Goal: Information Seeking & Learning: Learn about a topic

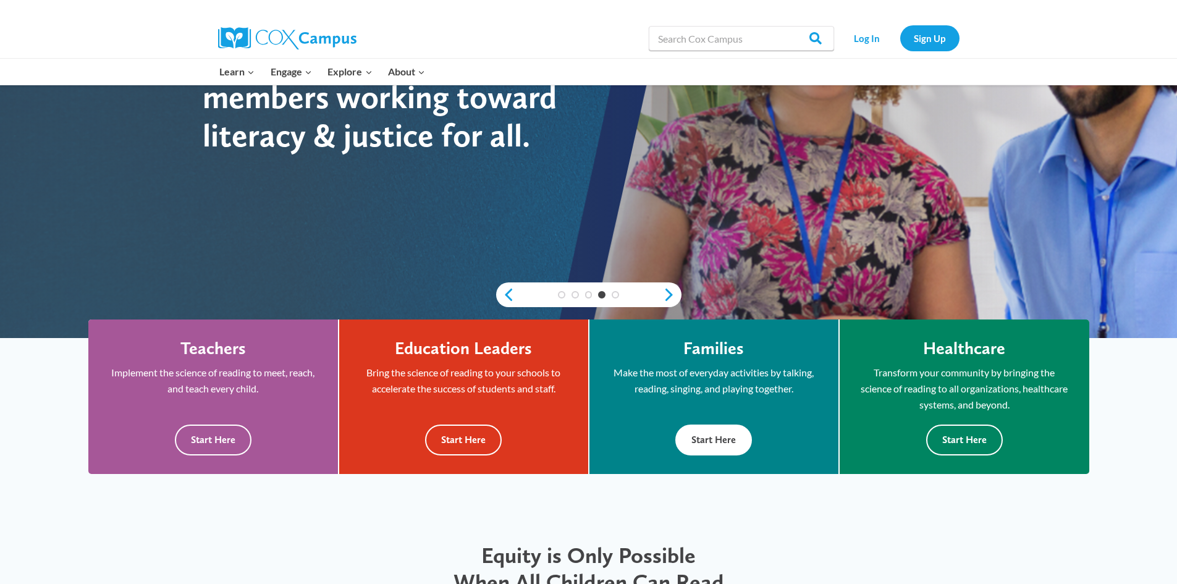
click at [726, 435] on button "Start Here" at bounding box center [713, 440] width 77 height 30
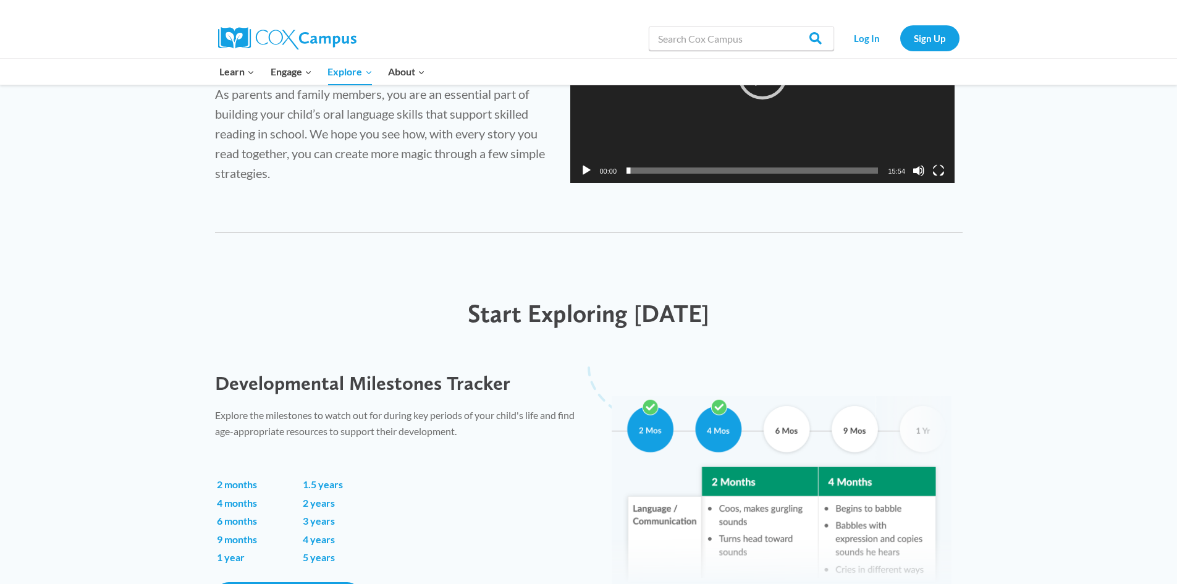
scroll to position [680, 0]
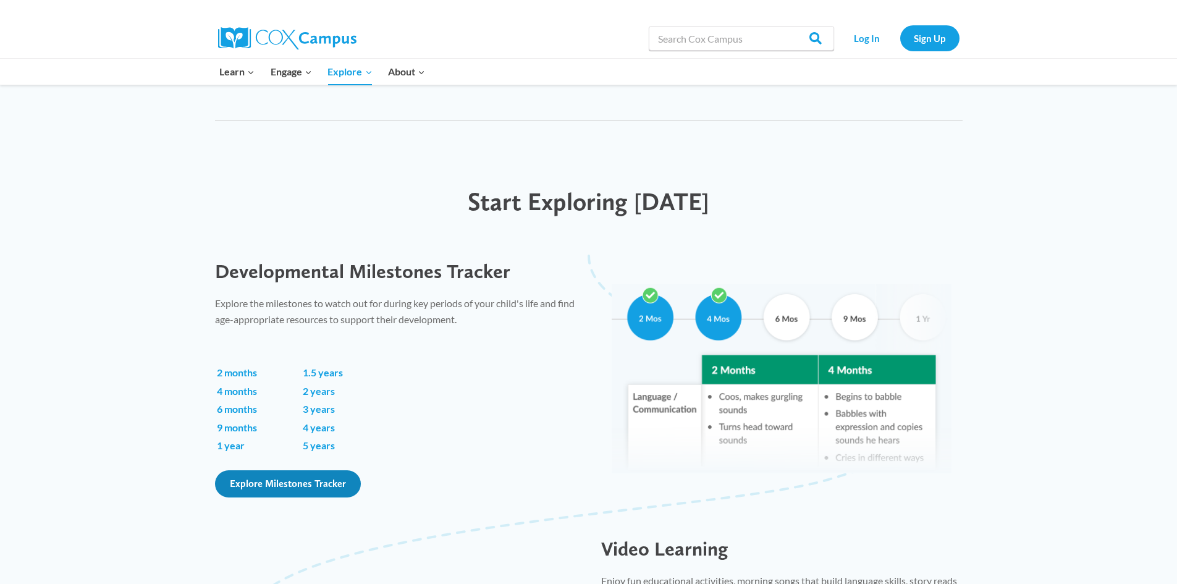
click at [308, 482] on span "Explore Milestones Tracker" at bounding box center [288, 484] width 116 height 12
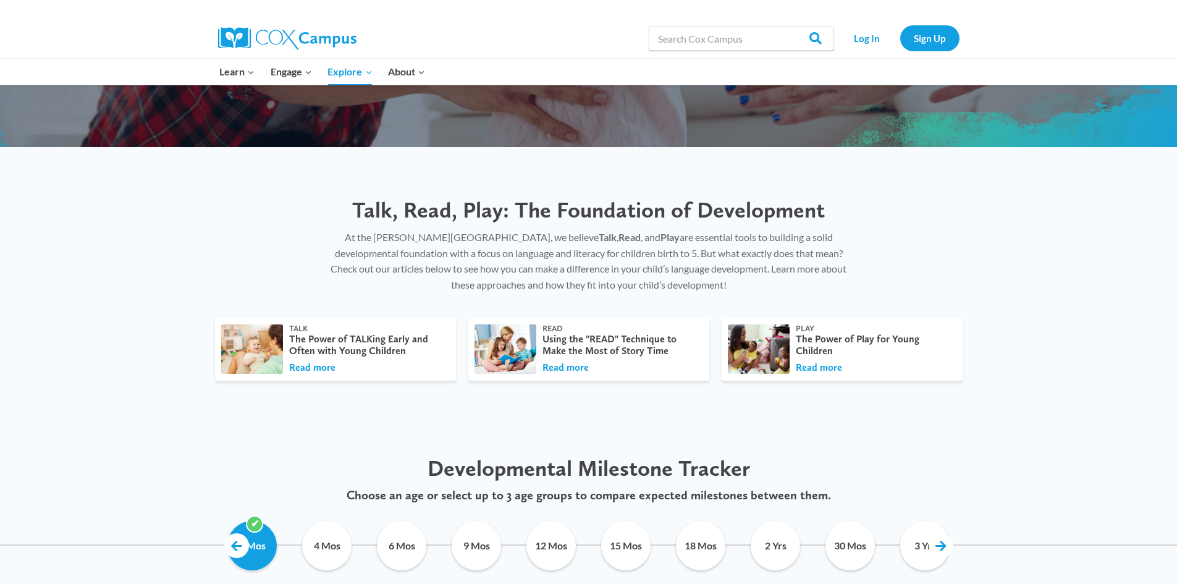
scroll to position [371, 0]
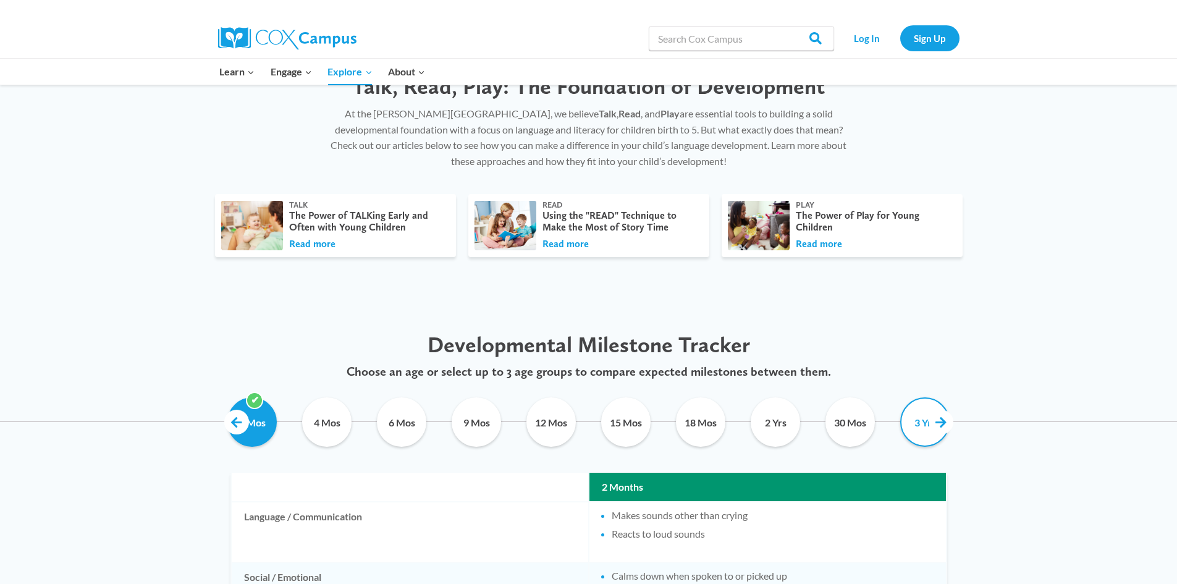
click at [921, 422] on input "3 Yrs" at bounding box center [925, 421] width 56 height 49
checkbox input "true"
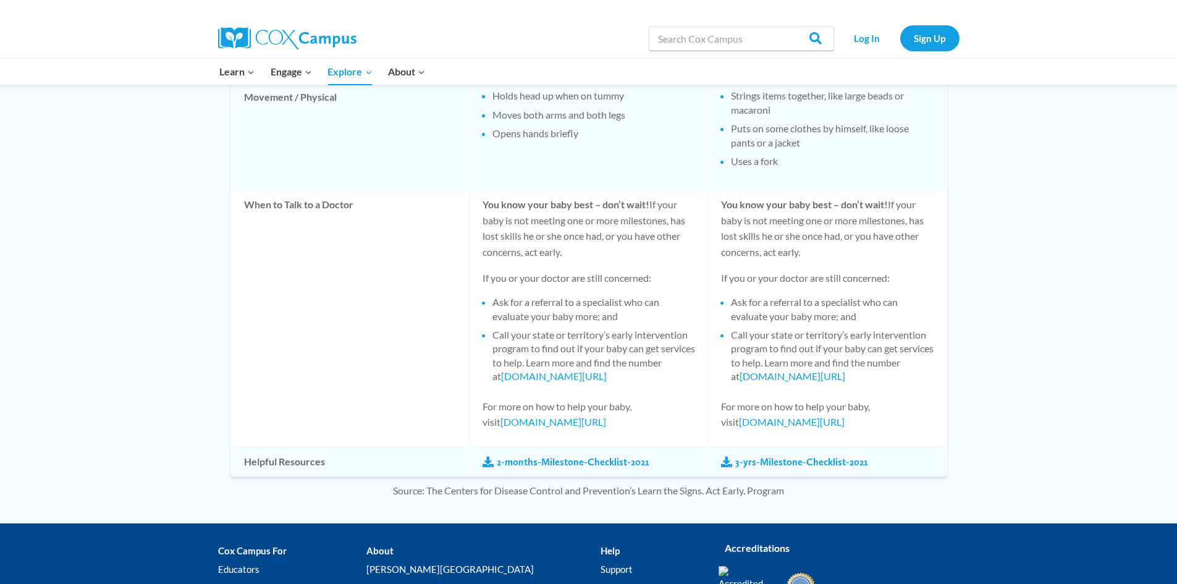
scroll to position [1174, 0]
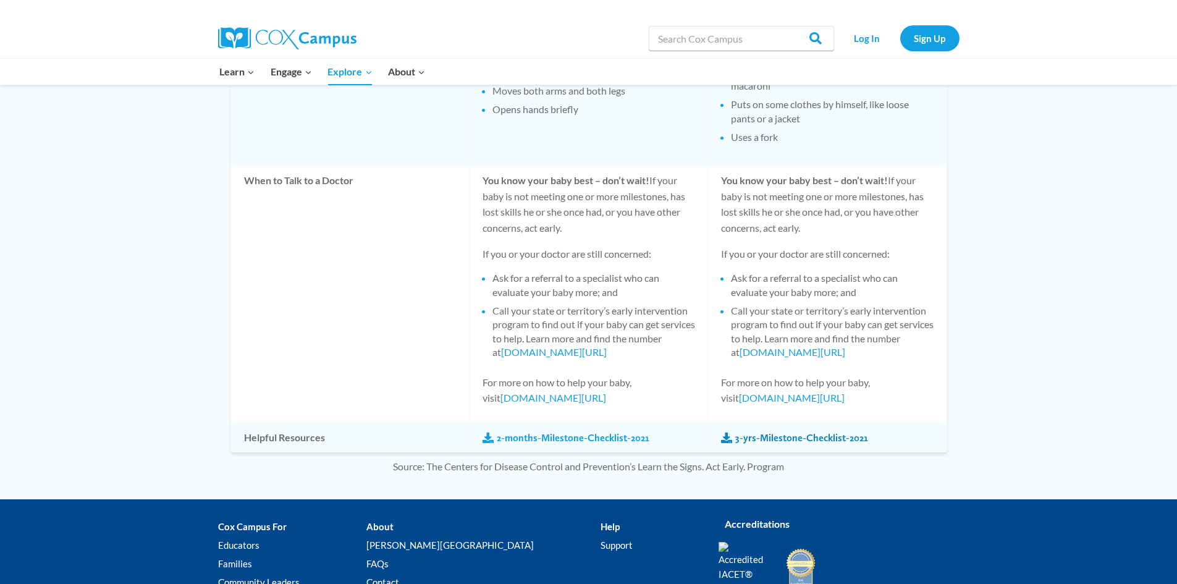
click at [772, 434] on link "3-yrs-Milestone-Checklist-2021" at bounding box center [794, 438] width 147 height 14
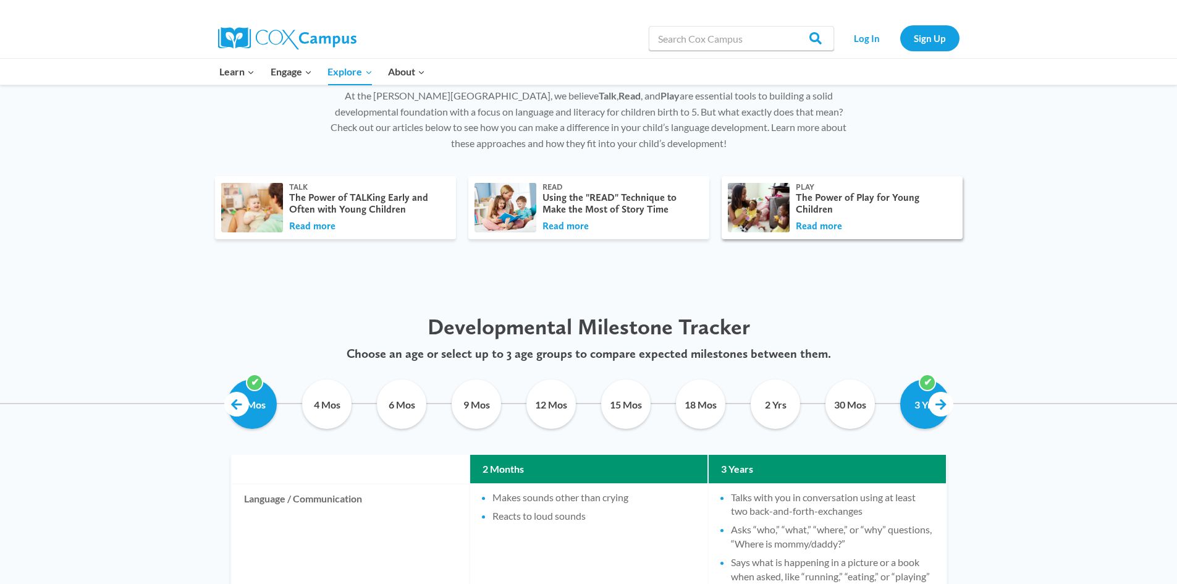
scroll to position [384, 0]
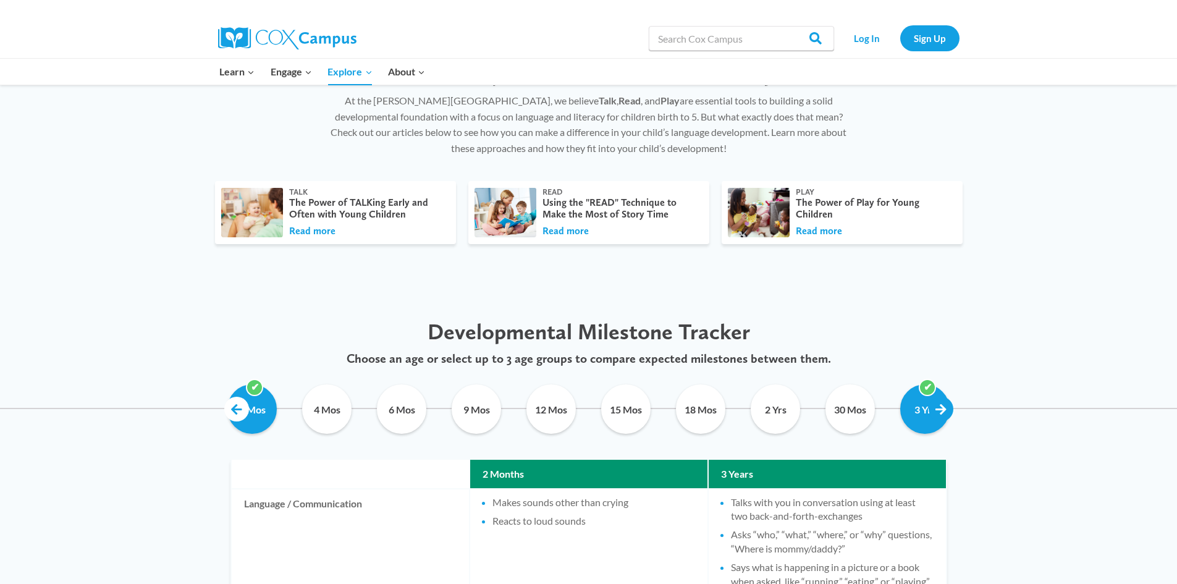
click at [939, 408] on link at bounding box center [941, 409] width 25 height 25
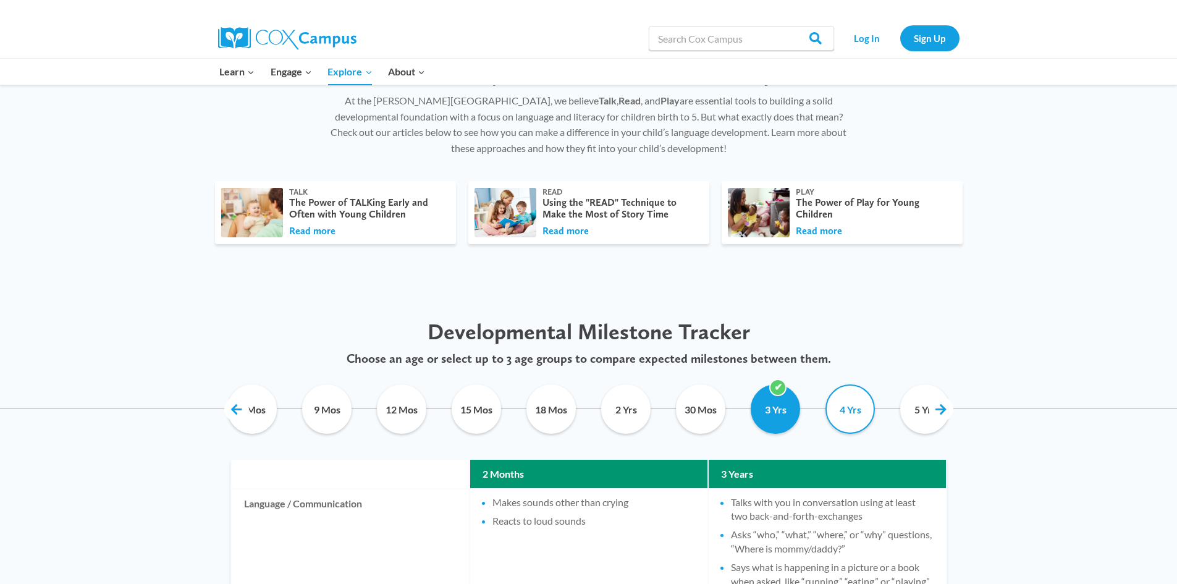
click at [859, 421] on input "4 Yrs" at bounding box center [850, 408] width 56 height 49
checkbox input "true"
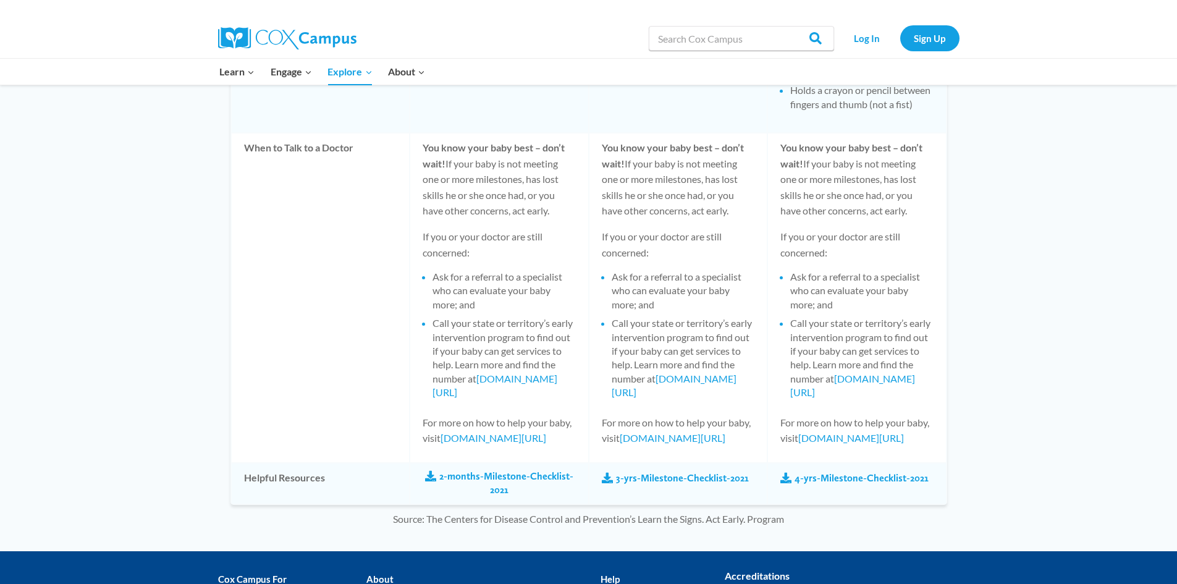
scroll to position [1620, 0]
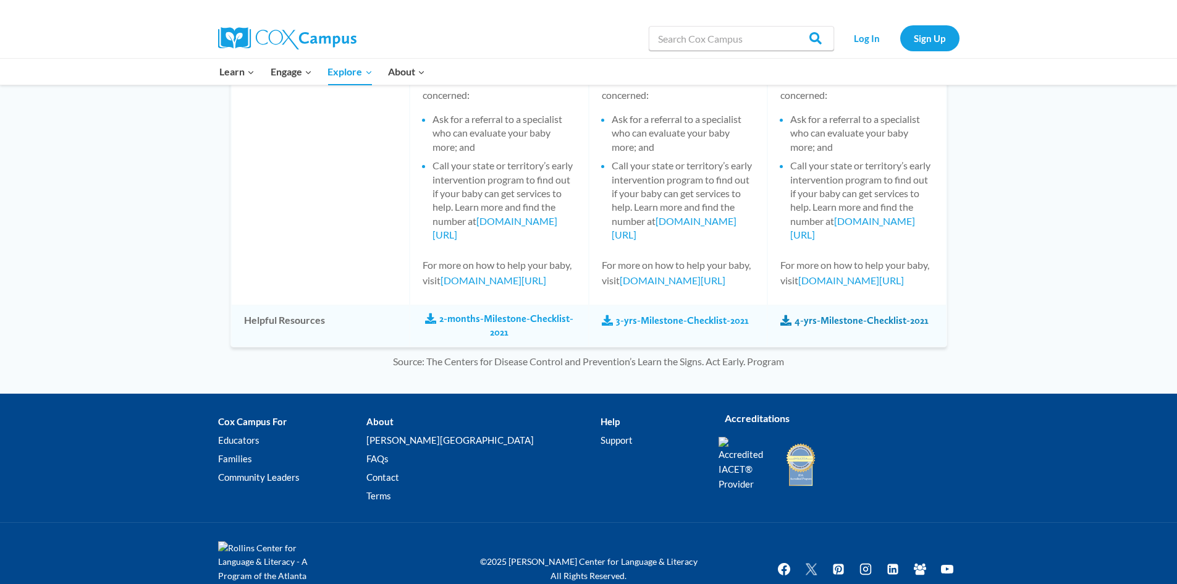
click at [821, 328] on link "4-yrs-Milestone-Checklist-2021" at bounding box center [854, 321] width 148 height 14
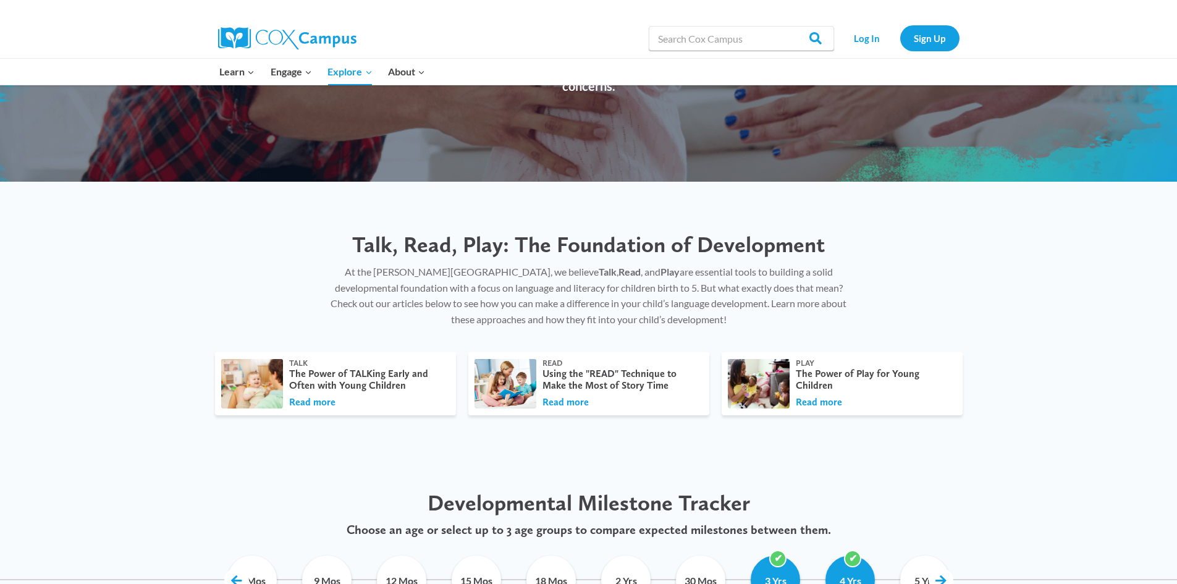
scroll to position [137, 0]
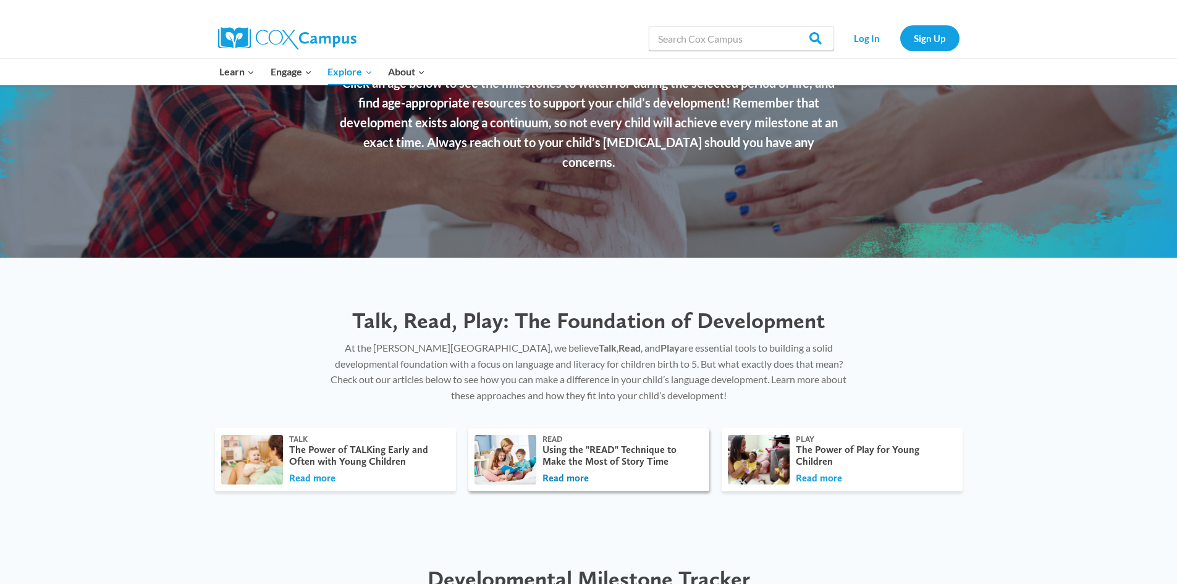
click at [569, 478] on button "Read more" at bounding box center [566, 478] width 46 height 14
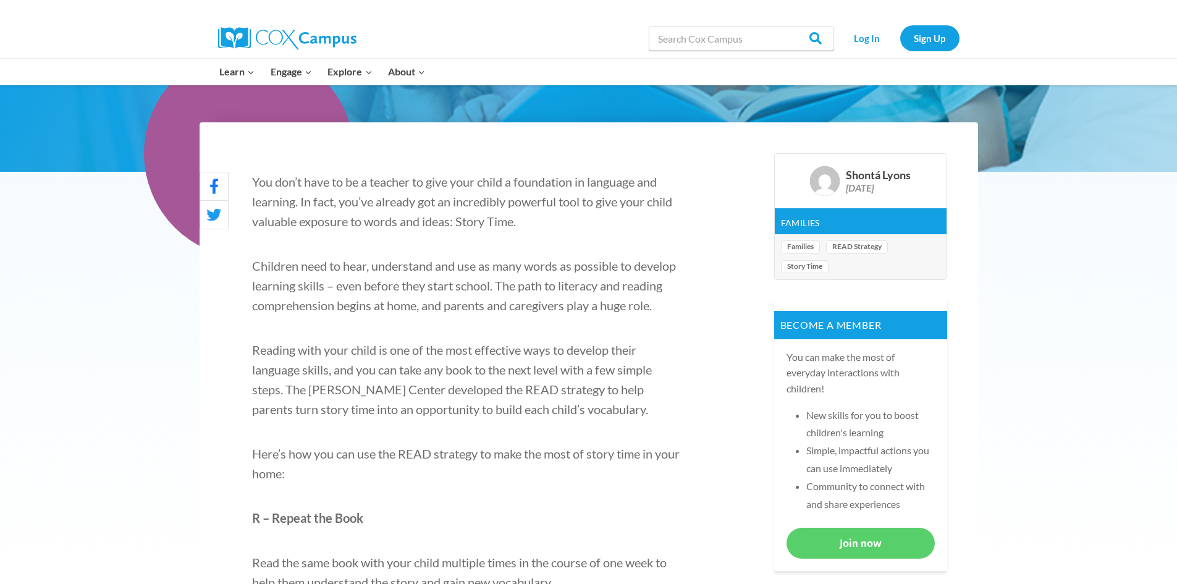
scroll to position [556, 0]
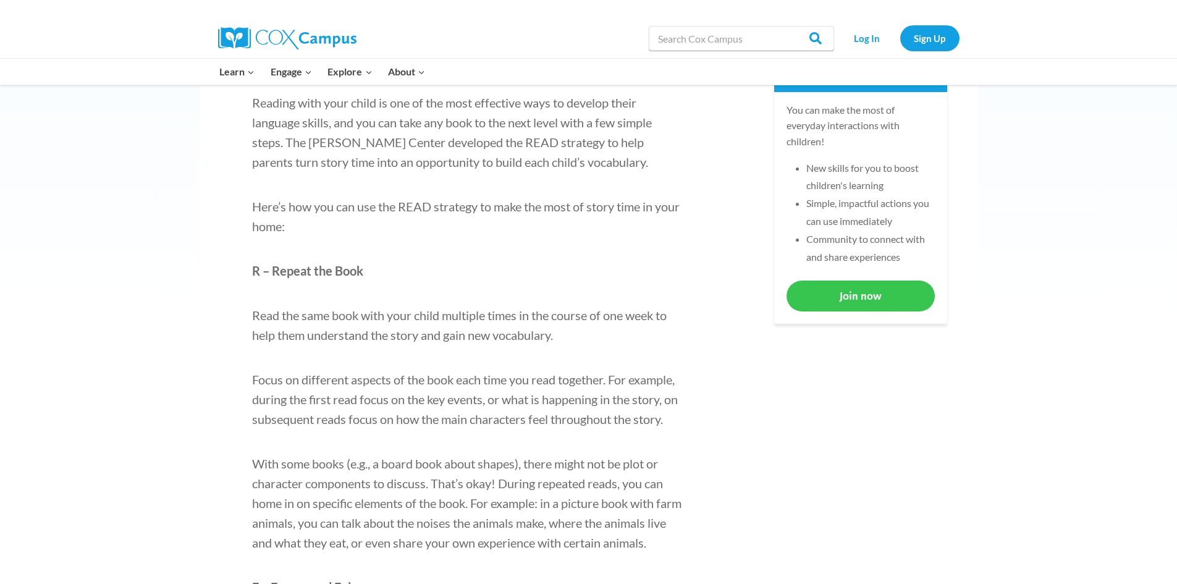
click at [848, 296] on link "Join now" at bounding box center [861, 296] width 148 height 30
